Goal: Book appointment/travel/reservation

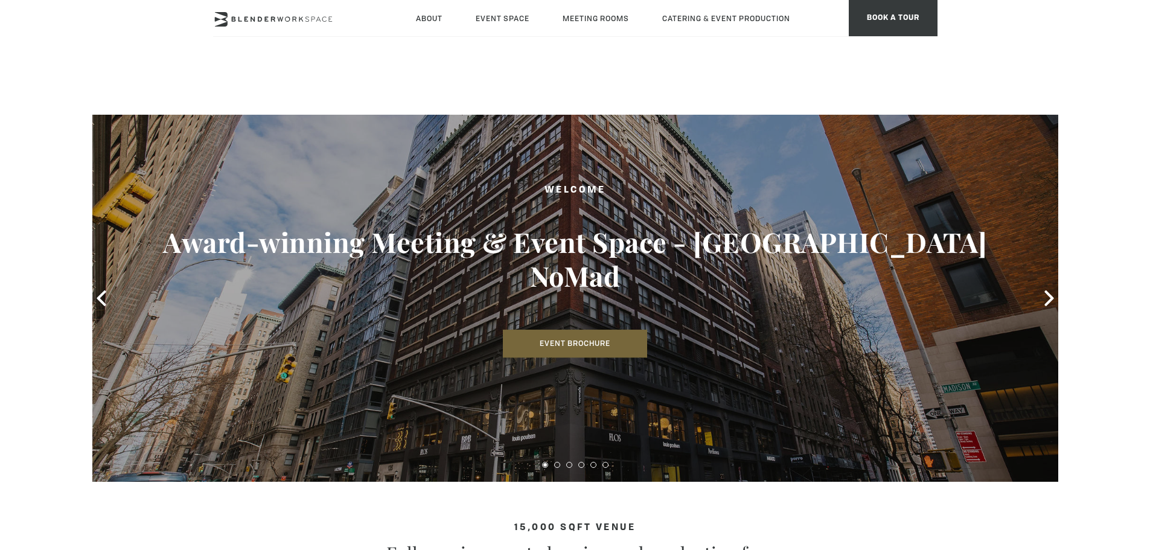
scroll to position [483, 0]
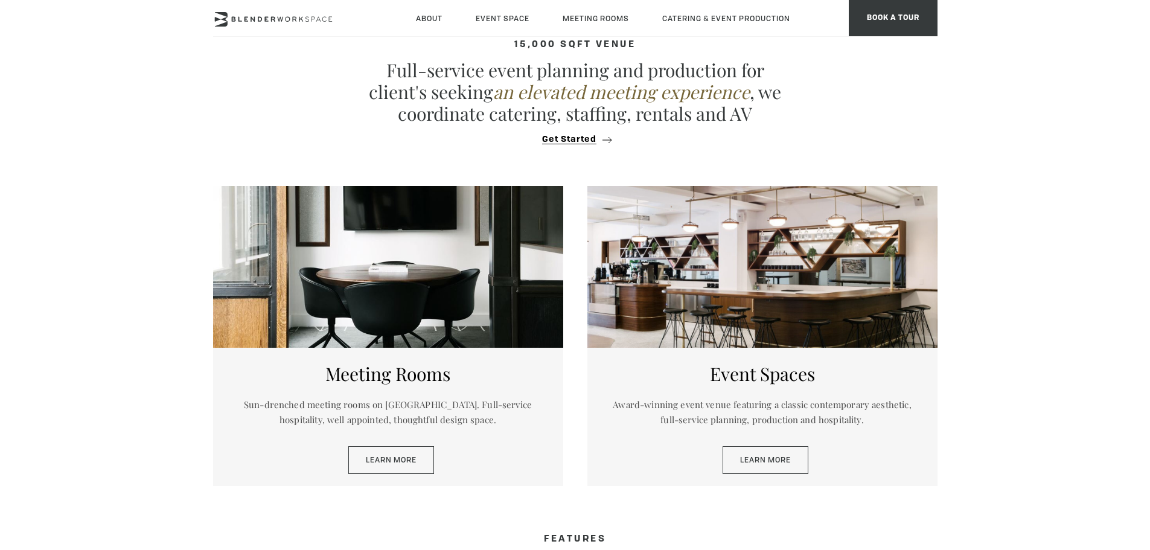
click at [1118, 53] on section "15,000 sqft venue Full-service event planning and production for client's seeki…" at bounding box center [575, 86] width 1150 height 175
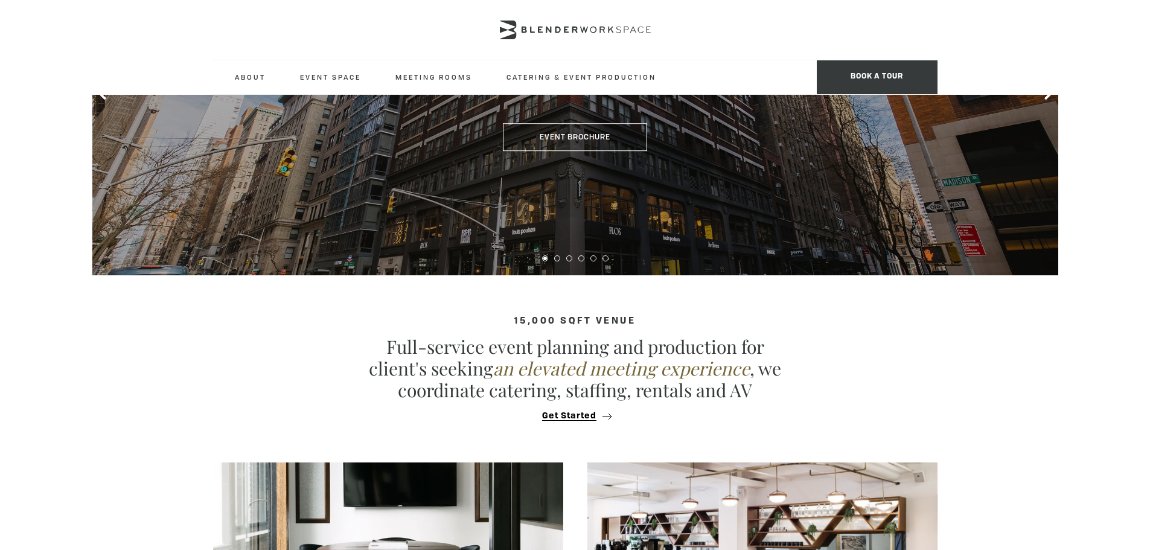
scroll to position [0, 0]
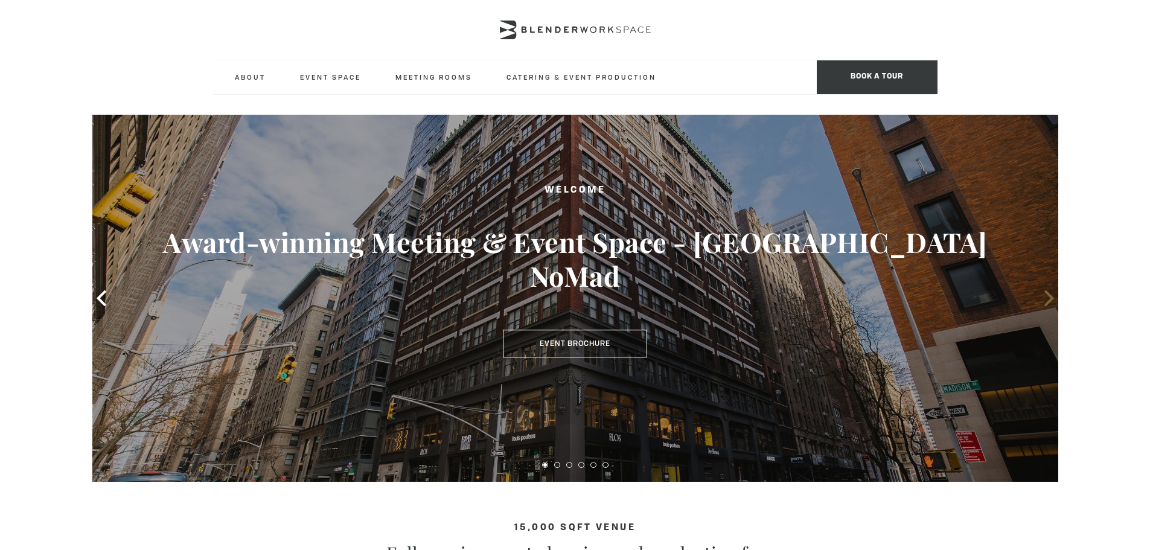
click at [1042, 303] on icon at bounding box center [1050, 298] width 16 height 16
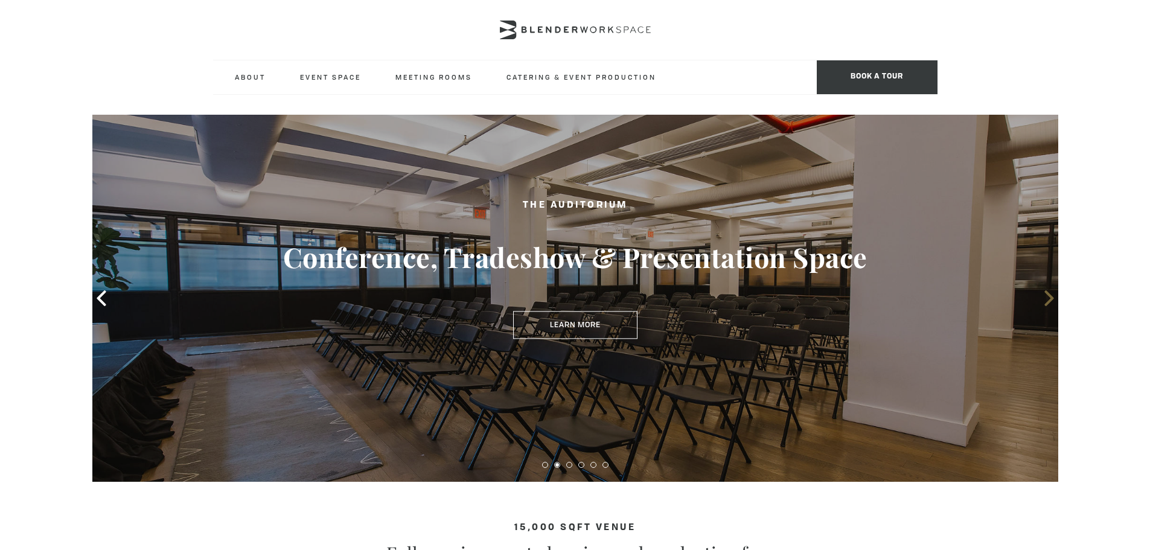
click at [1042, 303] on icon at bounding box center [1050, 298] width 16 height 16
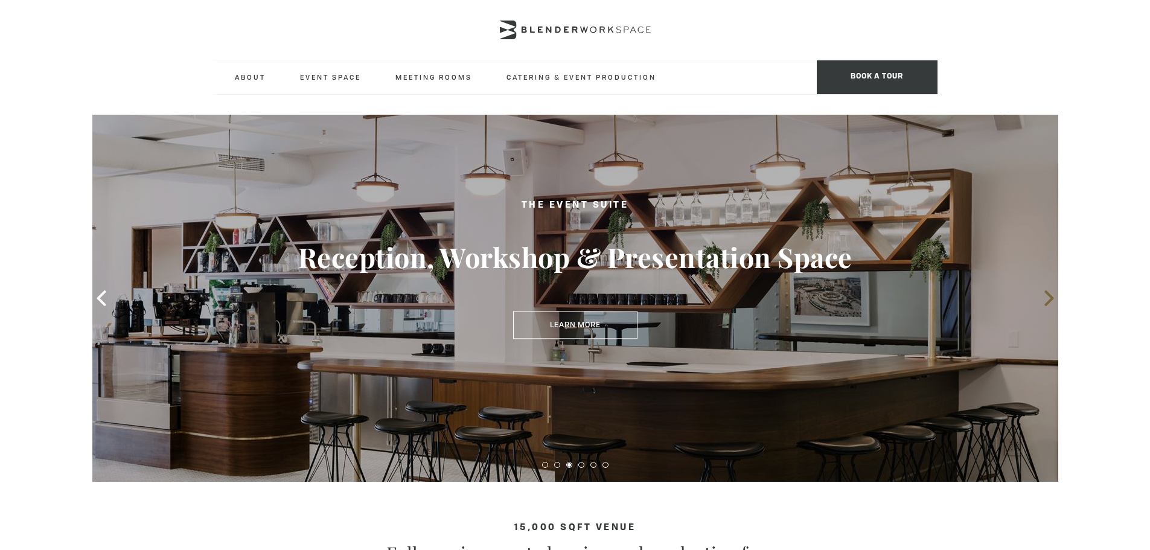
click at [1042, 303] on icon at bounding box center [1050, 298] width 16 height 16
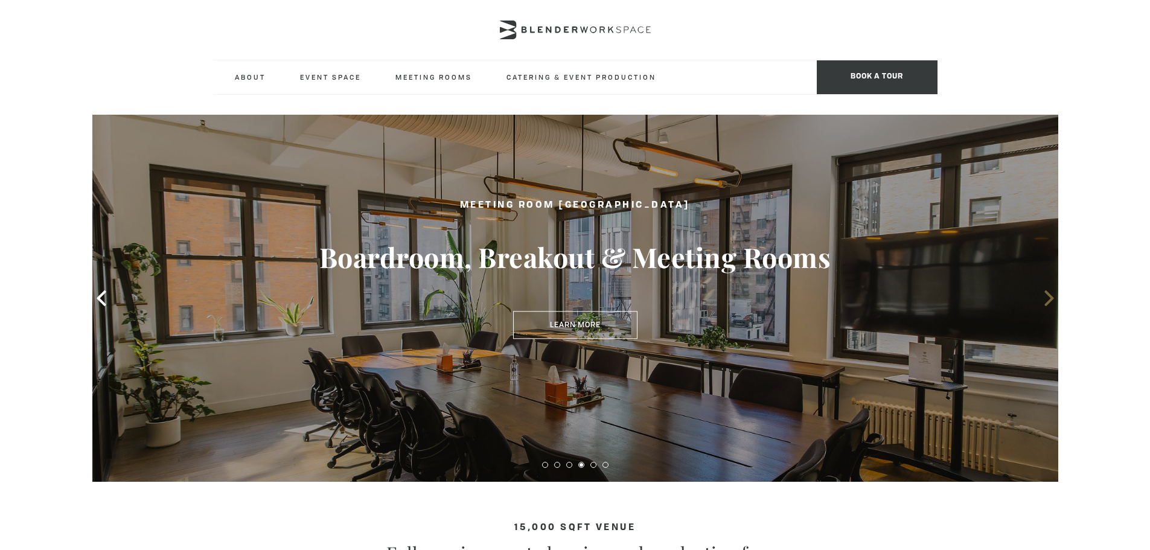
click at [1042, 303] on icon at bounding box center [1050, 298] width 16 height 16
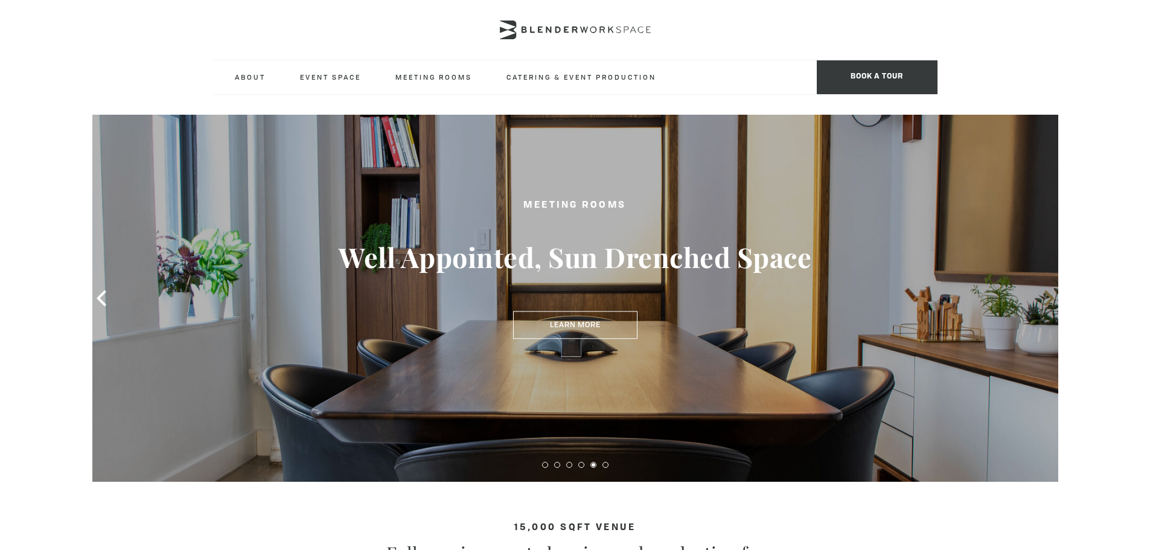
click at [1042, 303] on icon at bounding box center [1050, 298] width 16 height 16
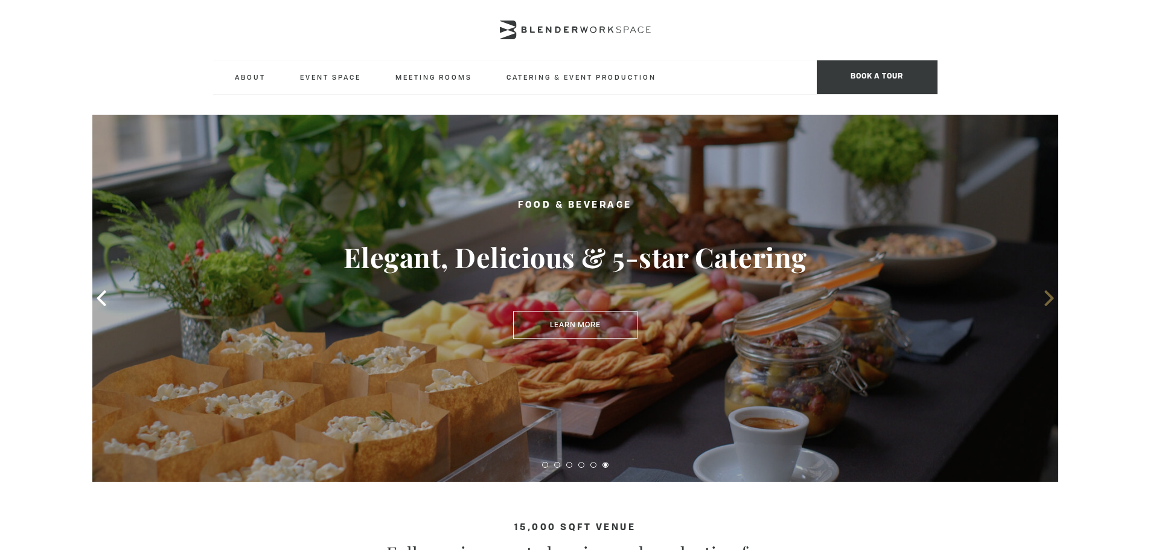
click at [1042, 303] on icon at bounding box center [1050, 298] width 16 height 16
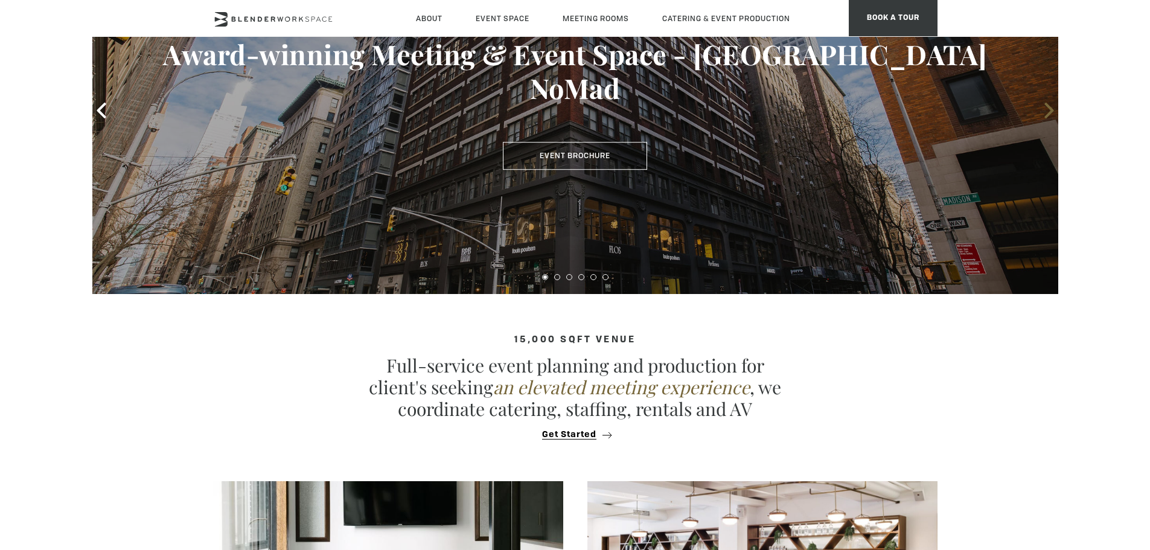
scroll to position [483, 0]
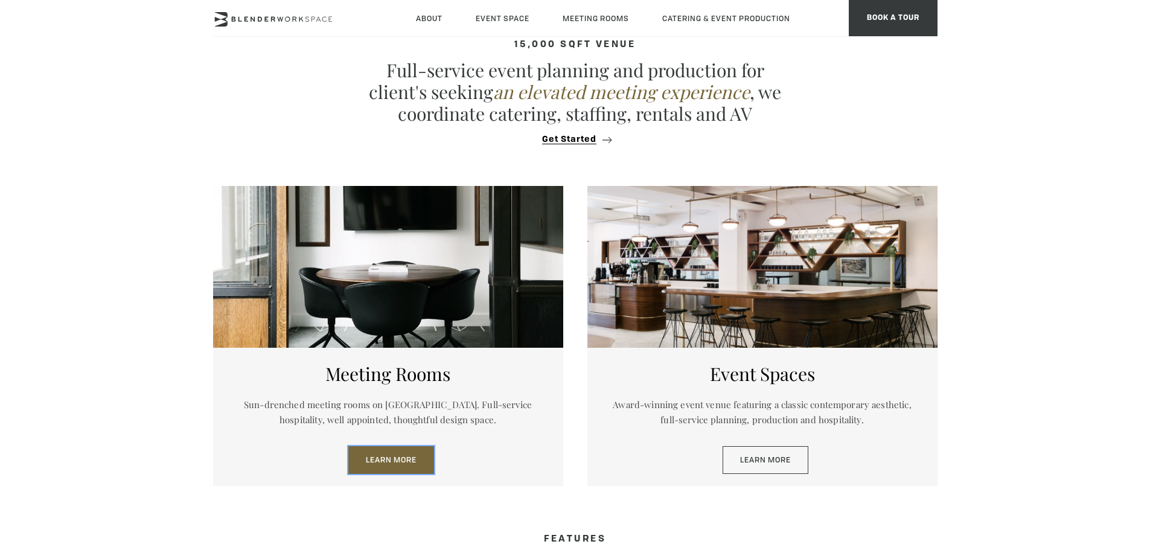
click at [423, 461] on link "Learn More" at bounding box center [391, 460] width 86 height 28
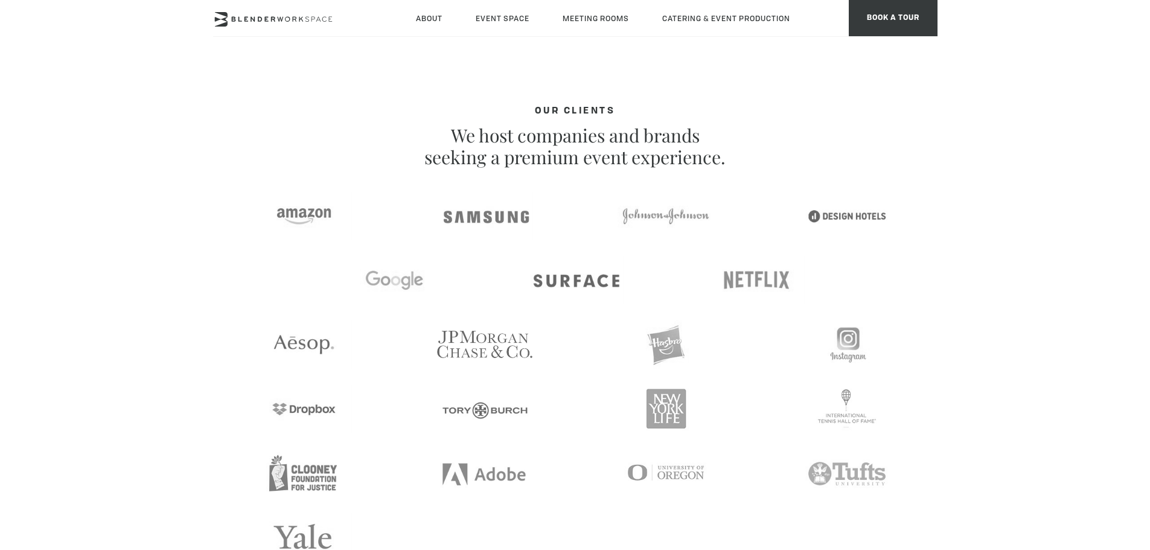
scroll to position [2545, 0]
